Goal: Information Seeking & Learning: Learn about a topic

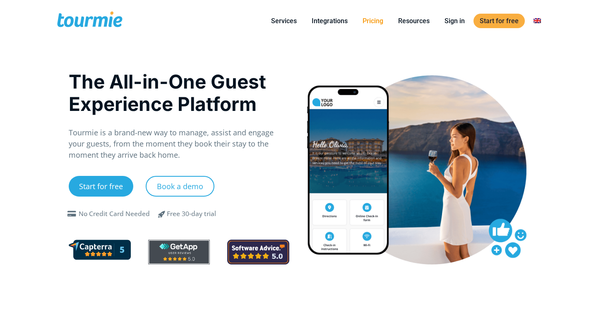
click at [372, 22] on link "Pricing" at bounding box center [372, 21] width 33 height 10
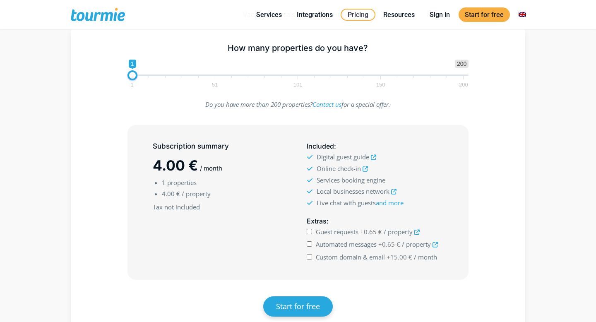
click at [216, 77] on span "1 51 101 150 200" at bounding box center [298, 81] width 332 height 10
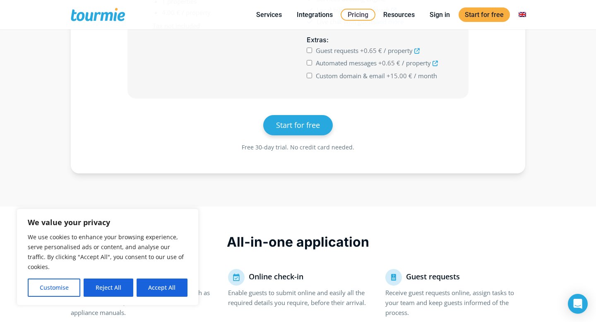
scroll to position [317, 0]
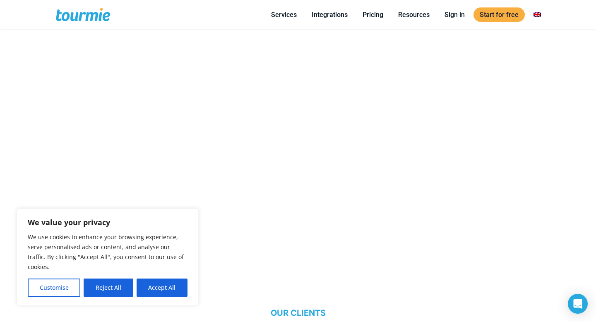
scroll to position [500, 0]
click at [103, 291] on button "Reject All" at bounding box center [108, 288] width 49 height 18
